Goal: Use online tool/utility: Utilize a website feature to perform a specific function

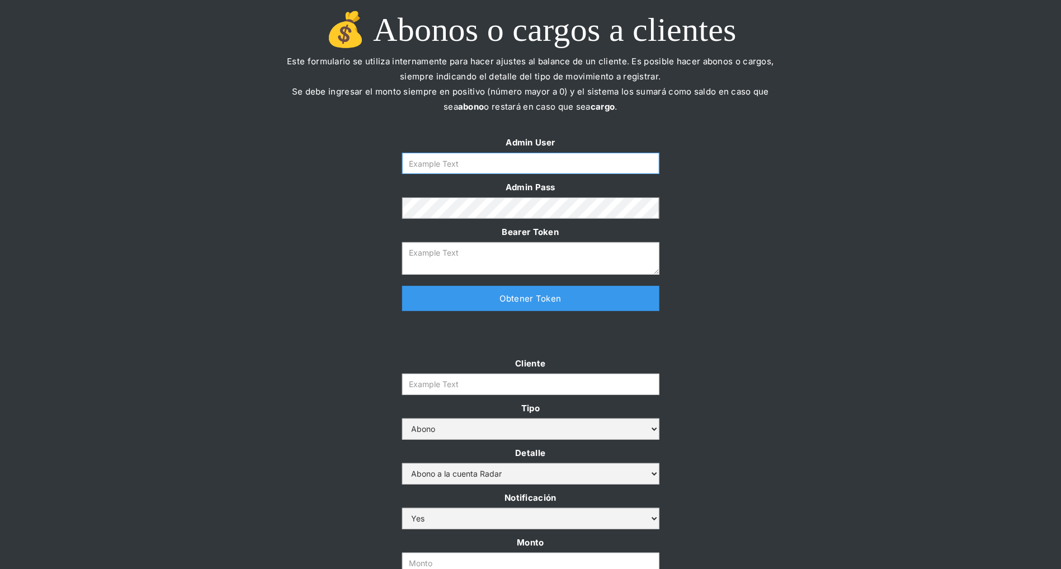
click at [461, 166] on input "Form" at bounding box center [530, 163] width 257 height 21
type input "[PERSON_NAME][EMAIL_ADDRESS][DOMAIN_NAME]"
click at [469, 302] on link "Obtener Token" at bounding box center [530, 298] width 257 height 25
type textarea "[SECURITY_DATA]"
click at [548, 381] on input "Cliente" at bounding box center [530, 384] width 257 height 21
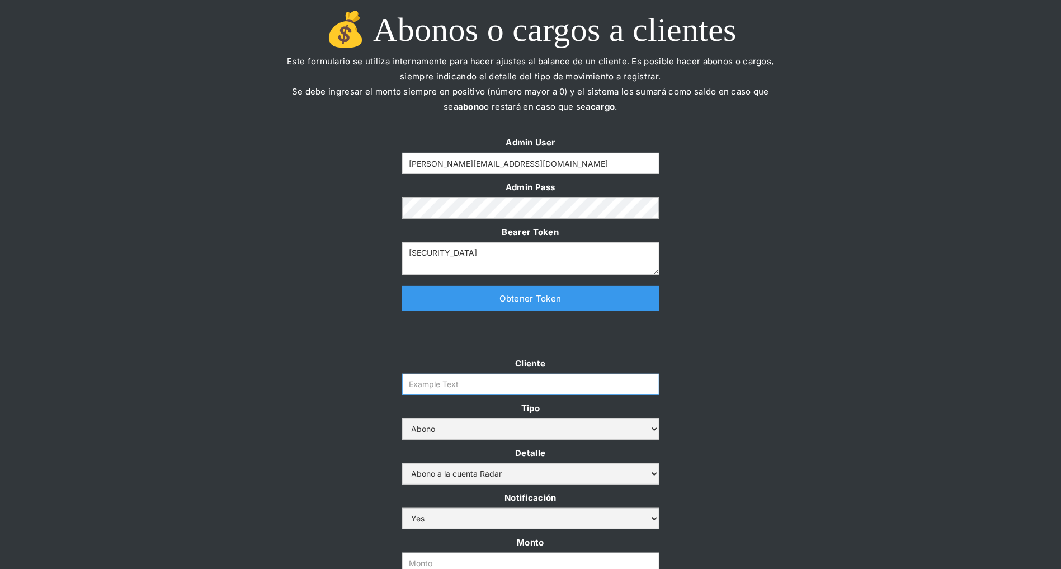
paste input "prontopaga"
type input "prontopaga"
click at [716, 323] on div at bounding box center [531, 339] width 526 height 34
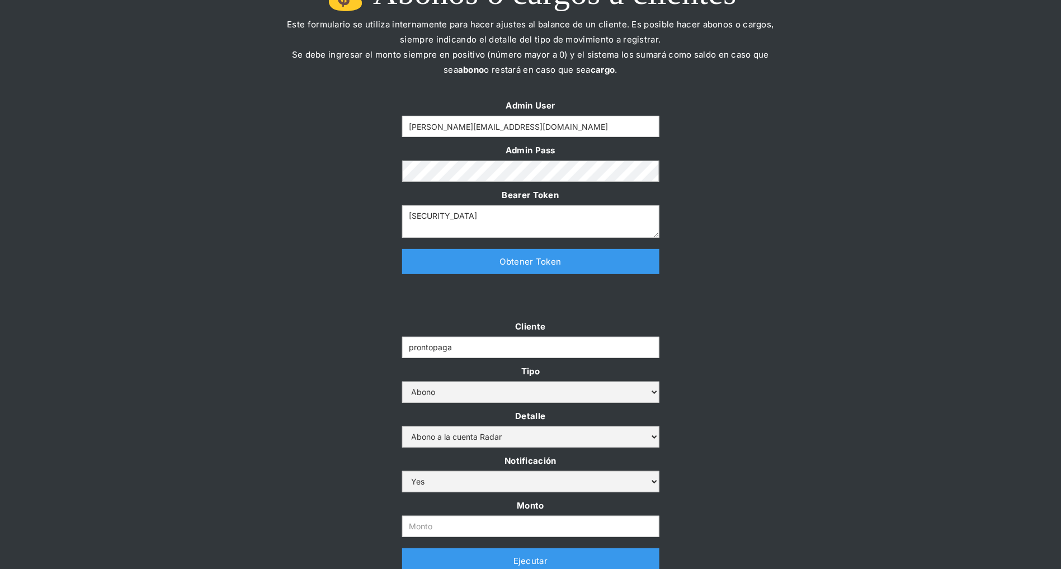
scroll to position [113, 0]
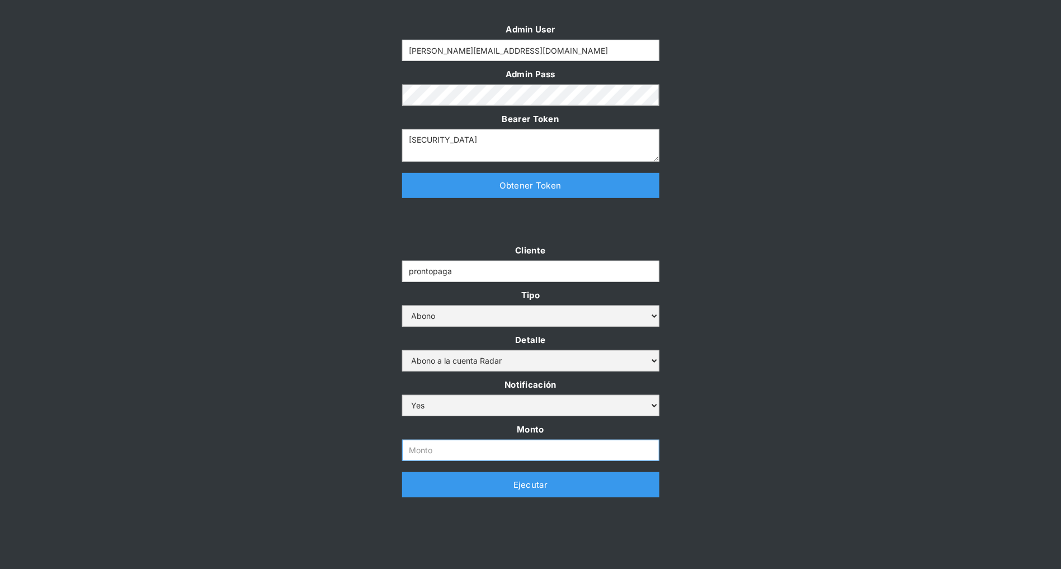
click at [453, 444] on input "Monto" at bounding box center [530, 450] width 257 height 21
paste input "$1,000,000,000"
type input "1.000.000.000"
click at [298, 421] on div "Cliente prontopaga Tipo Abono Cargo Detalle Abono a la cuenta Radar Devolución …" at bounding box center [530, 376] width 1061 height 266
click at [419, 488] on link "Ejecutar" at bounding box center [530, 484] width 257 height 25
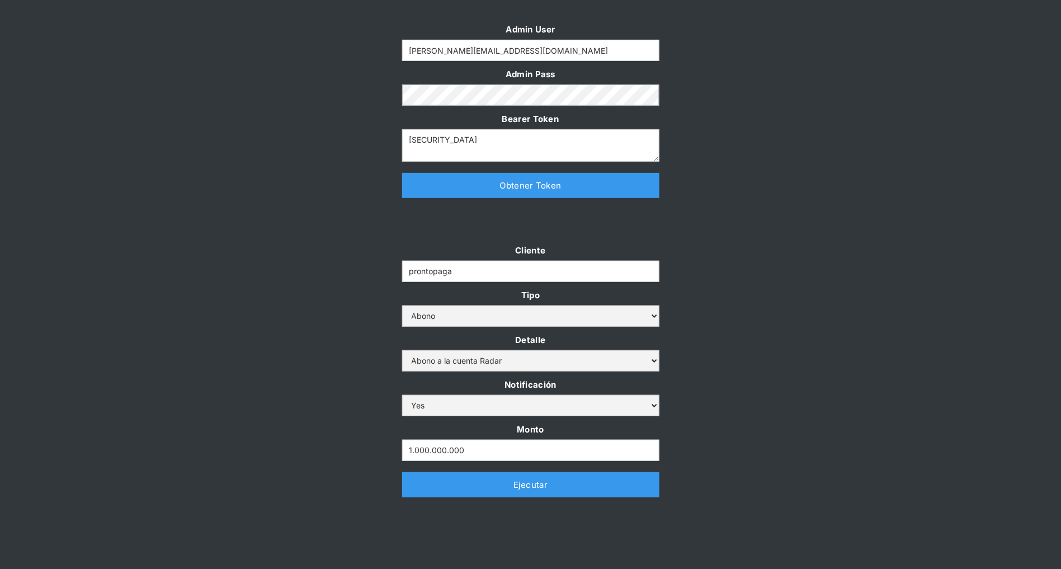
scroll to position [0, 0]
